Goal: Communication & Community: Participate in discussion

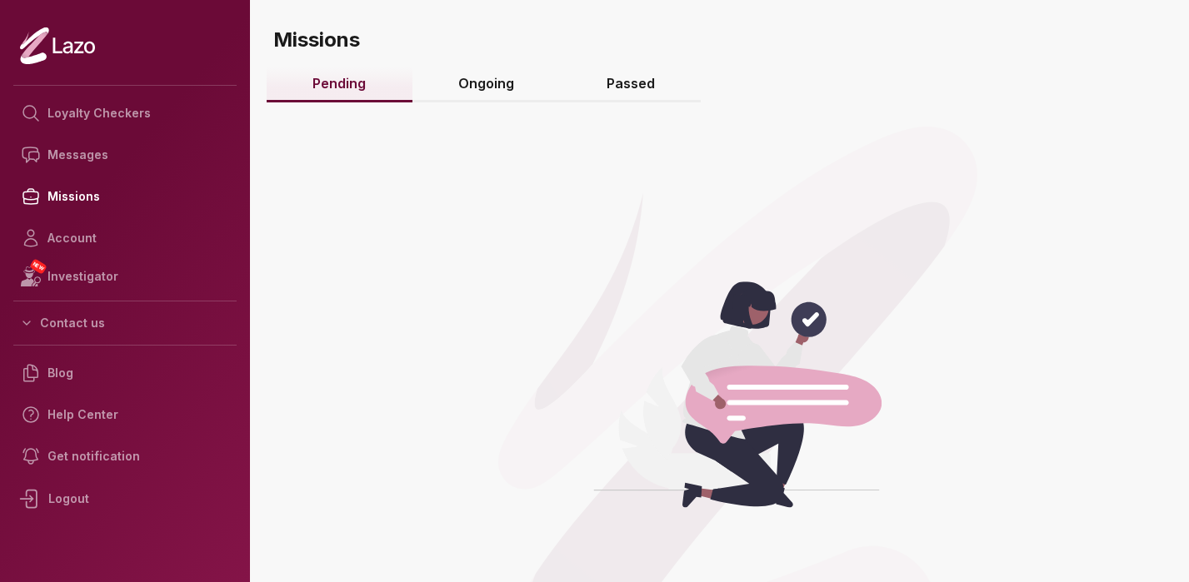
click at [482, 87] on link "Ongoing" at bounding box center [486, 85] width 148 height 36
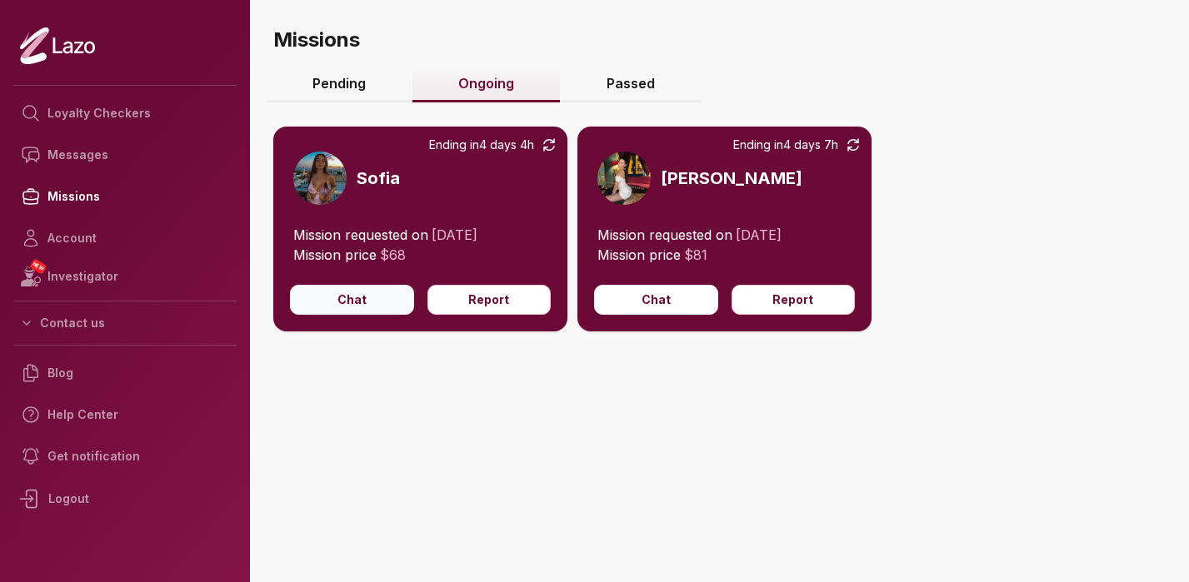
click at [382, 292] on button "Chat" at bounding box center [352, 300] width 124 height 30
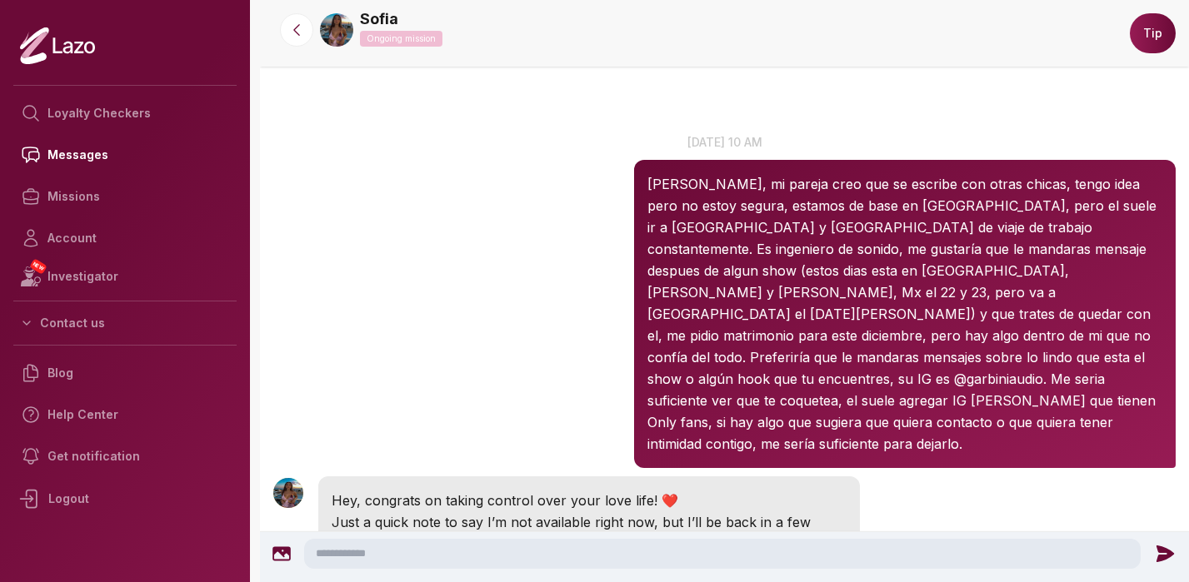
scroll to position [1, 0]
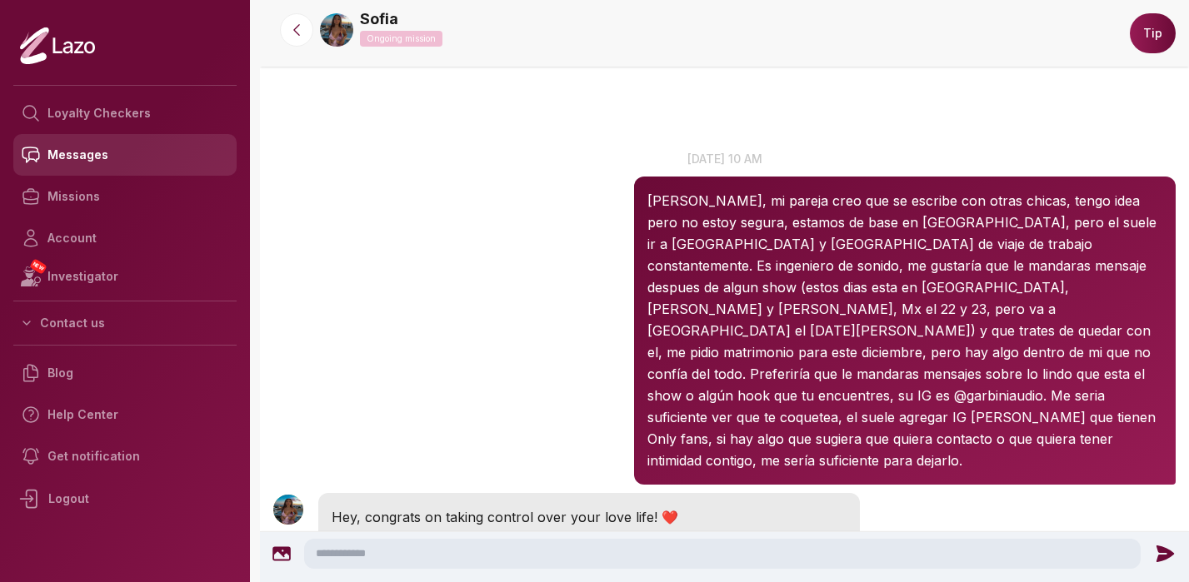
click at [92, 158] on link "Messages" at bounding box center [124, 155] width 223 height 42
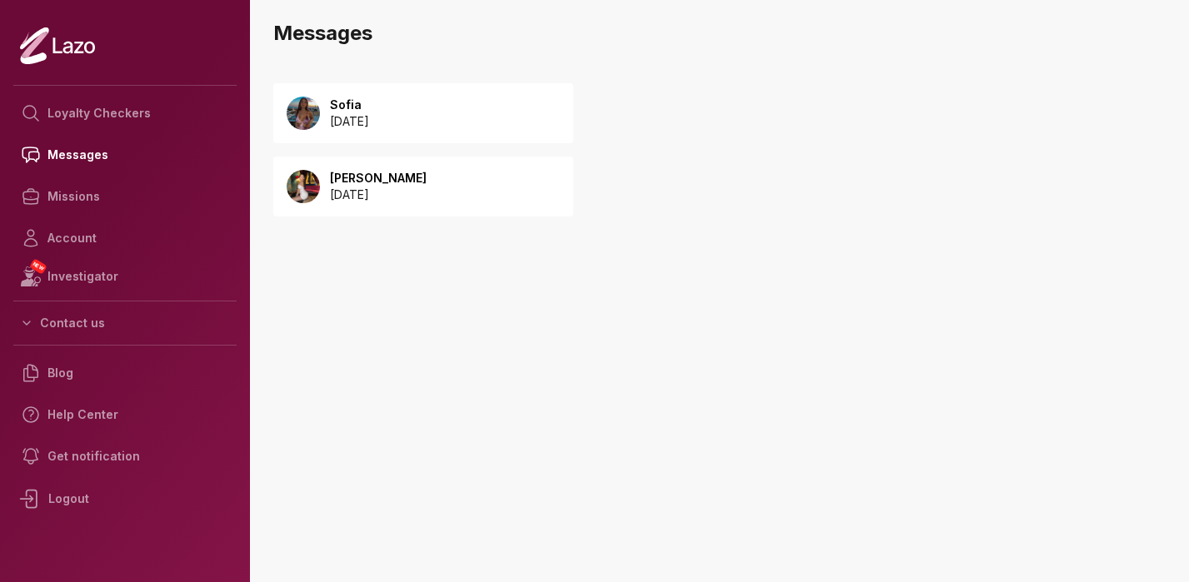
click at [392, 194] on p "2025 August 21" at bounding box center [378, 195] width 97 height 17
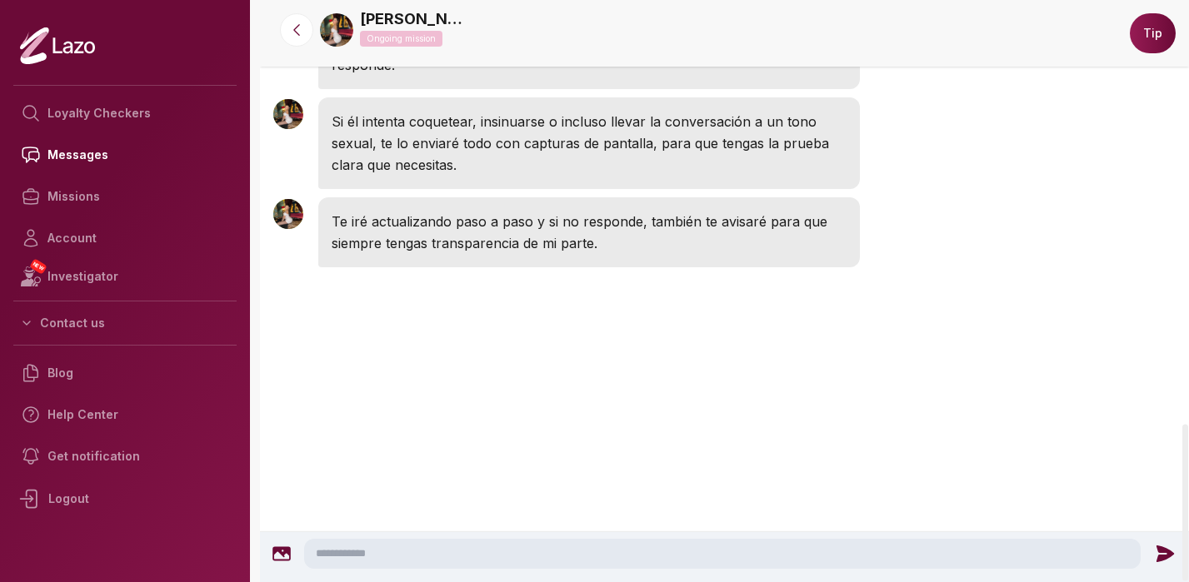
scroll to position [1571, 0]
